Goal: Information Seeking & Learning: Find specific page/section

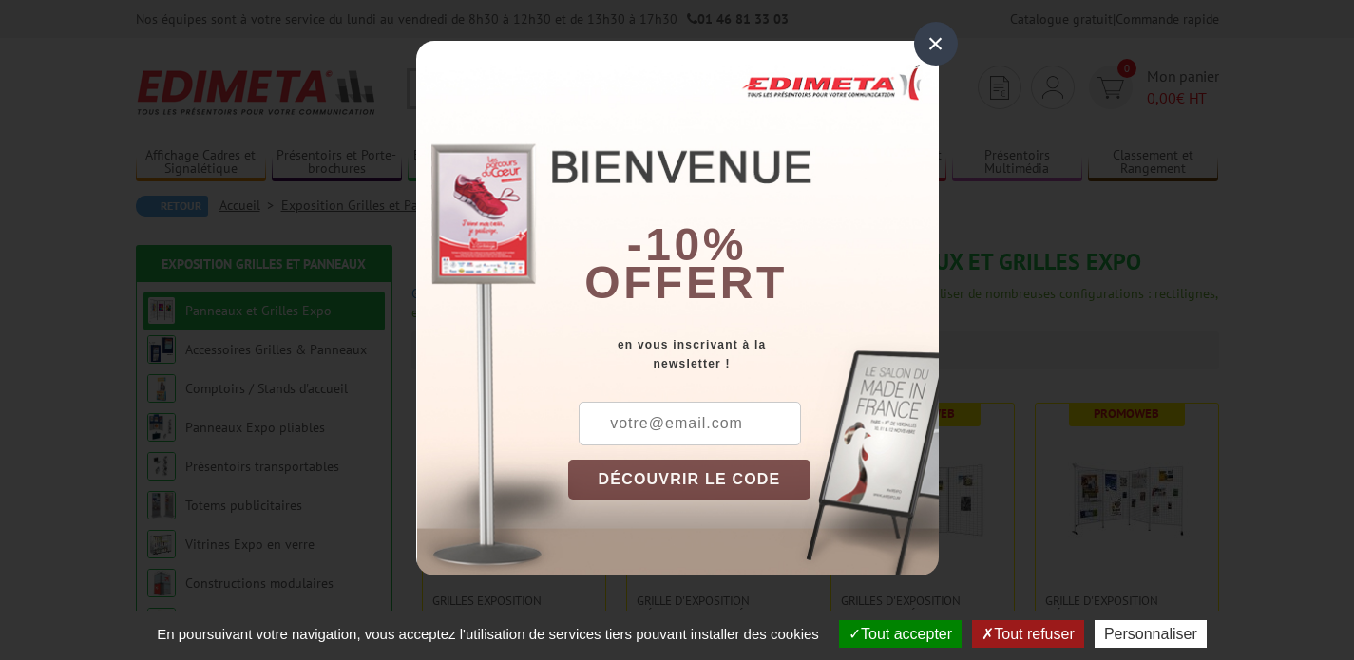
click at [931, 36] on div "×" at bounding box center [936, 44] width 44 height 44
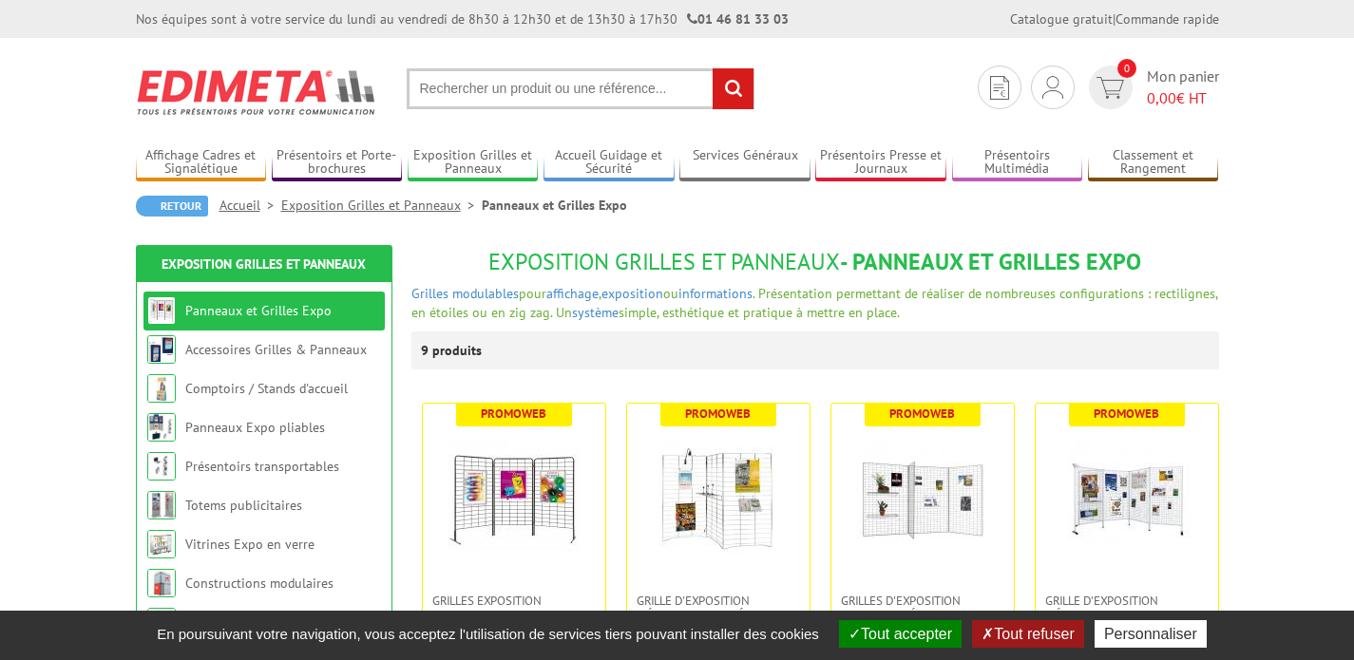
click at [578, 88] on input "text" at bounding box center [581, 88] width 348 height 41
type input "présentoirs assiettes"
click at [713, 68] on input "rechercher" at bounding box center [733, 88] width 41 height 41
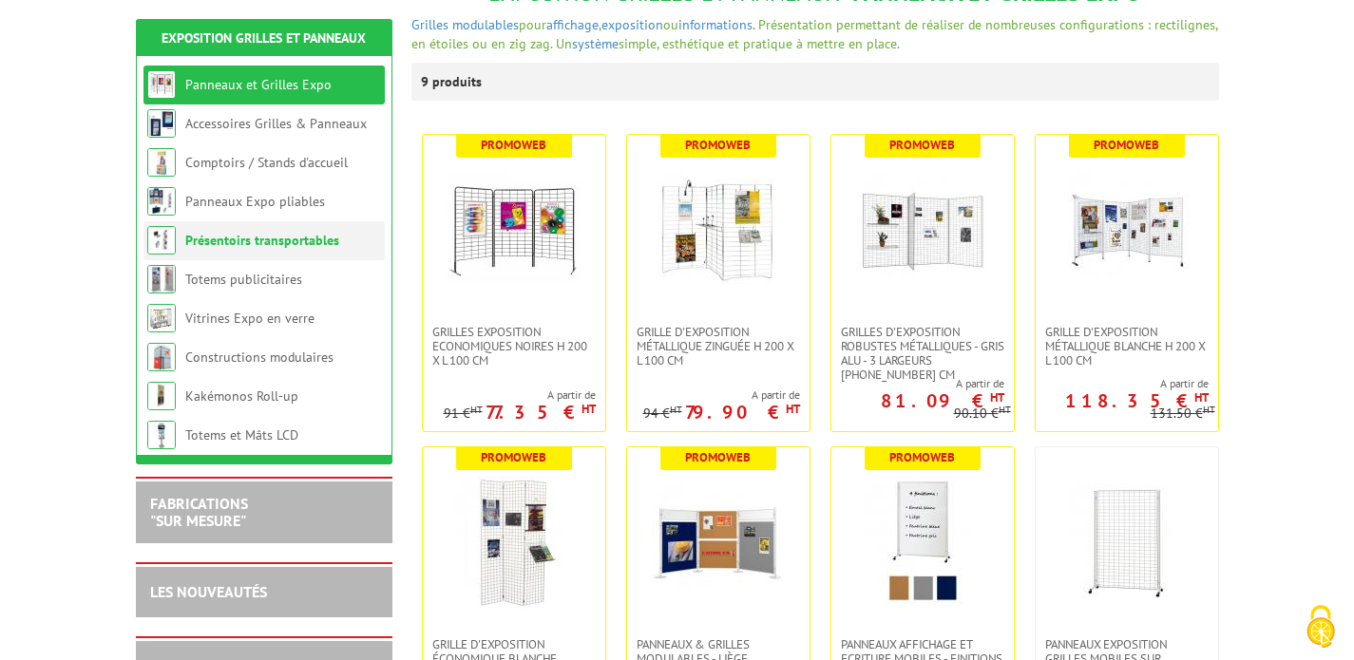
scroll to position [293, 0]
